Goal: Information Seeking & Learning: Find specific fact

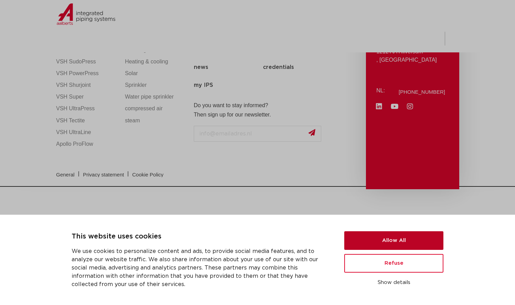
click at [400, 243] on button "Allow All" at bounding box center [393, 240] width 99 height 19
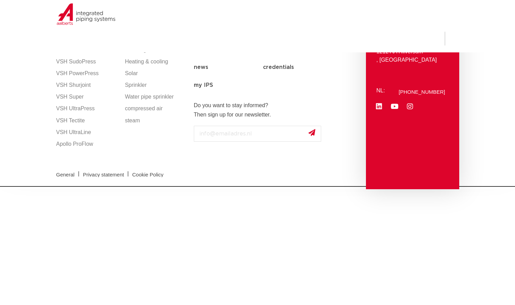
click at [203, 165] on div "General | Privacy statement | Cookie Policy" at bounding box center [258, 174] width 410 height 24
click at [202, 165] on div "General | Privacy statement | Cookie Policy" at bounding box center [258, 174] width 410 height 24
click at [71, 145] on link "Apollo ProFlow" at bounding box center [87, 144] width 62 height 12
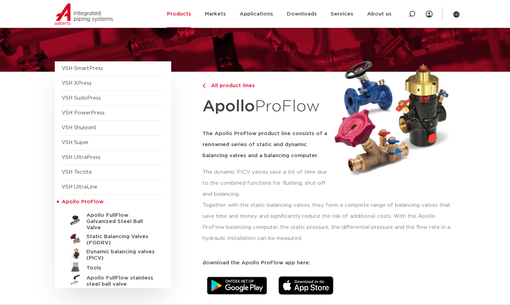
scroll to position [45, 0]
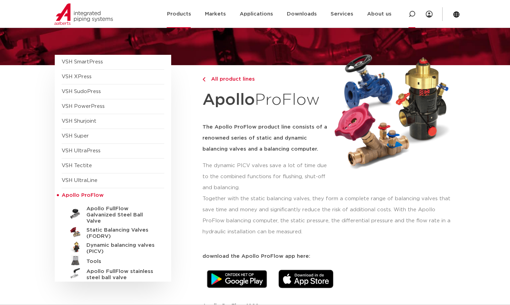
click at [411, 13] on icon at bounding box center [412, 14] width 7 height 7
type input "proflow"
click button "Zoeken" at bounding box center [0, 0] width 0 height 0
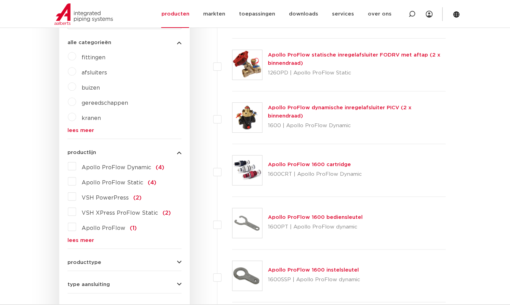
scroll to position [238, 0]
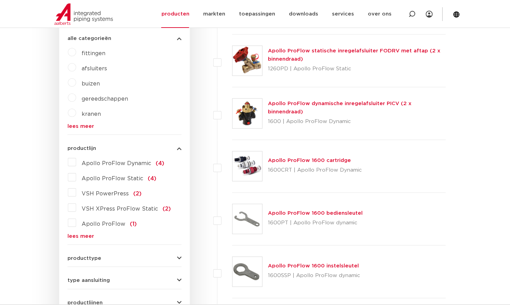
click at [119, 162] on span "Apollo ProFlow Dynamic" at bounding box center [117, 164] width 70 height 6
click at [0, 0] on input "Apollo ProFlow Dynamic (4)" at bounding box center [0, 0] width 0 height 0
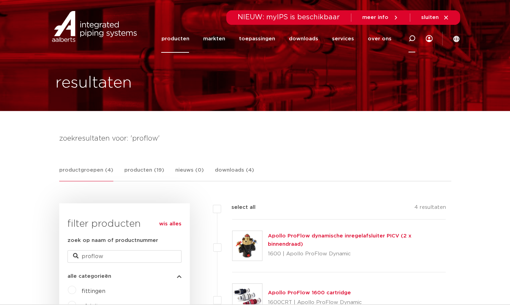
click at [413, 39] on icon at bounding box center [412, 38] width 7 height 7
paste input "ProFlow P605"
type input "ProFlow P605"
click button "Zoeken" at bounding box center [0, 0] width 0 height 0
